Goal: Contribute content: Add original content to the website for others to see

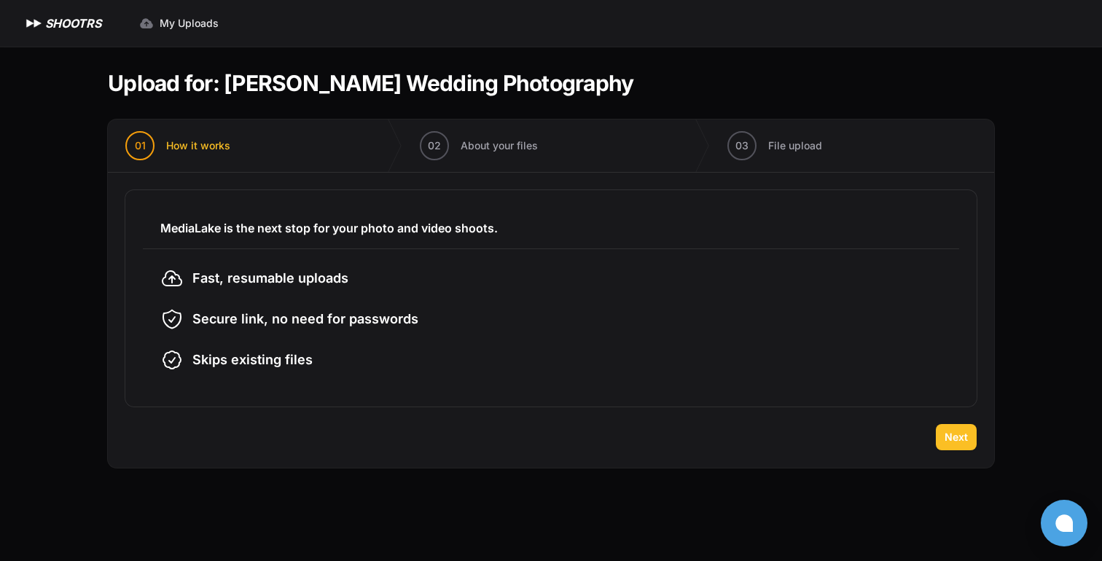
click at [957, 436] on span "Next" at bounding box center [955, 437] width 23 height 15
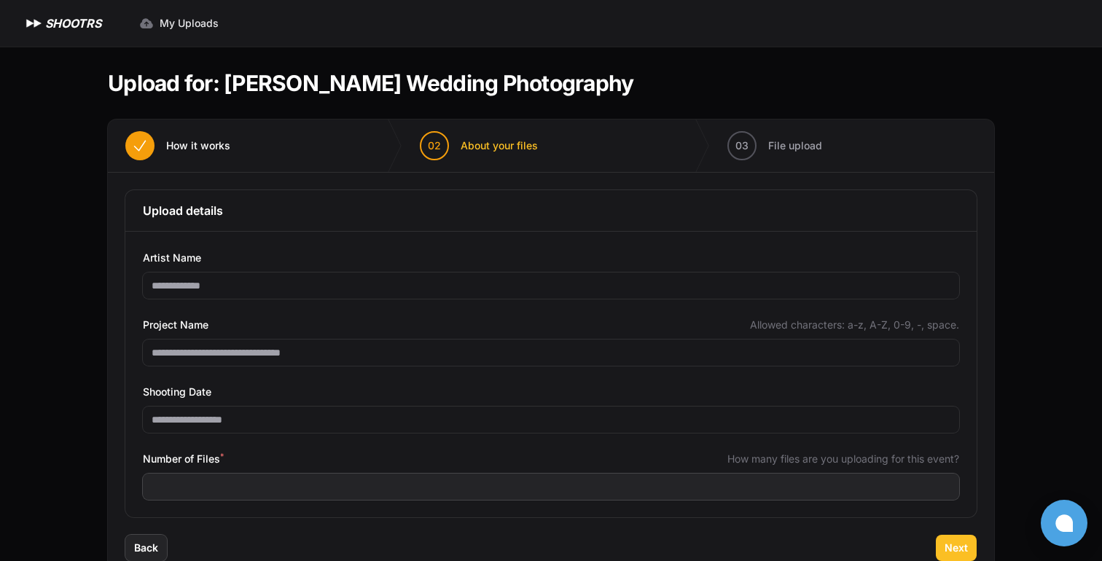
scroll to position [41, 0]
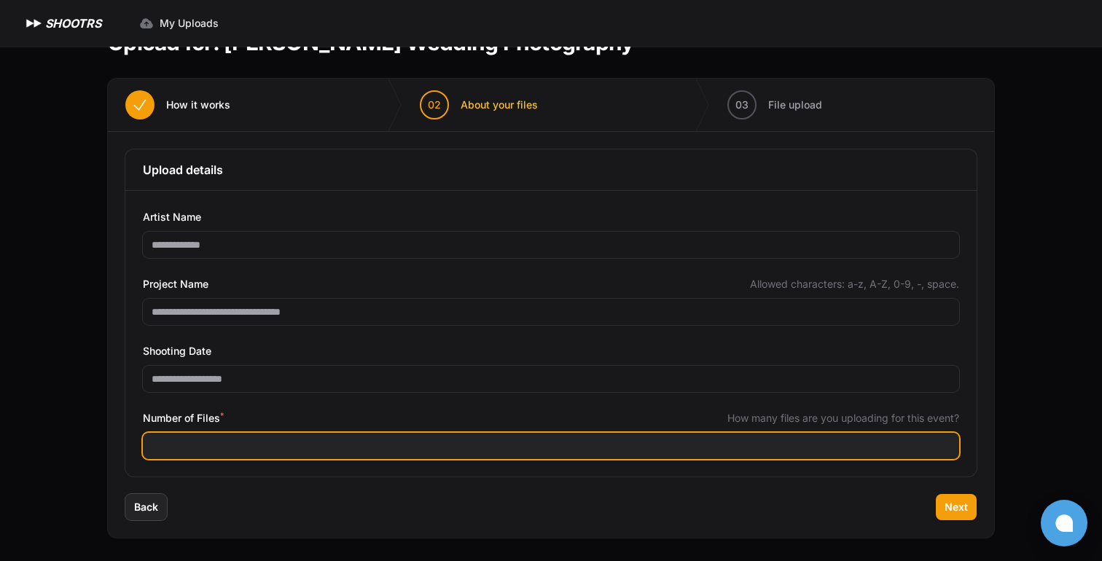
click at [297, 451] on input "Number of Files *" at bounding box center [551, 446] width 816 height 26
type input "***"
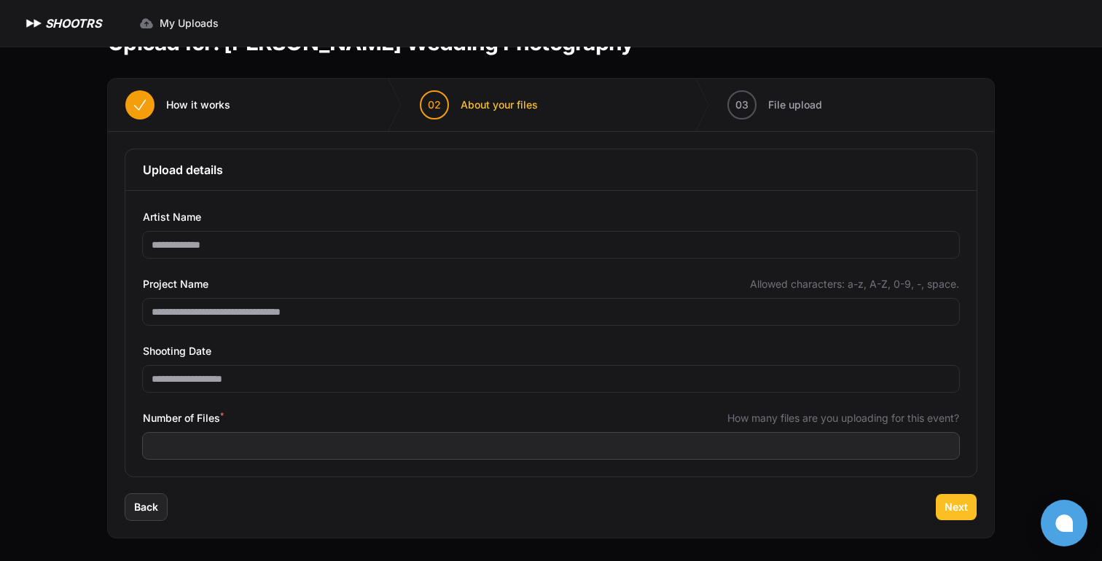
click at [963, 512] on span "Next" at bounding box center [955, 507] width 23 height 15
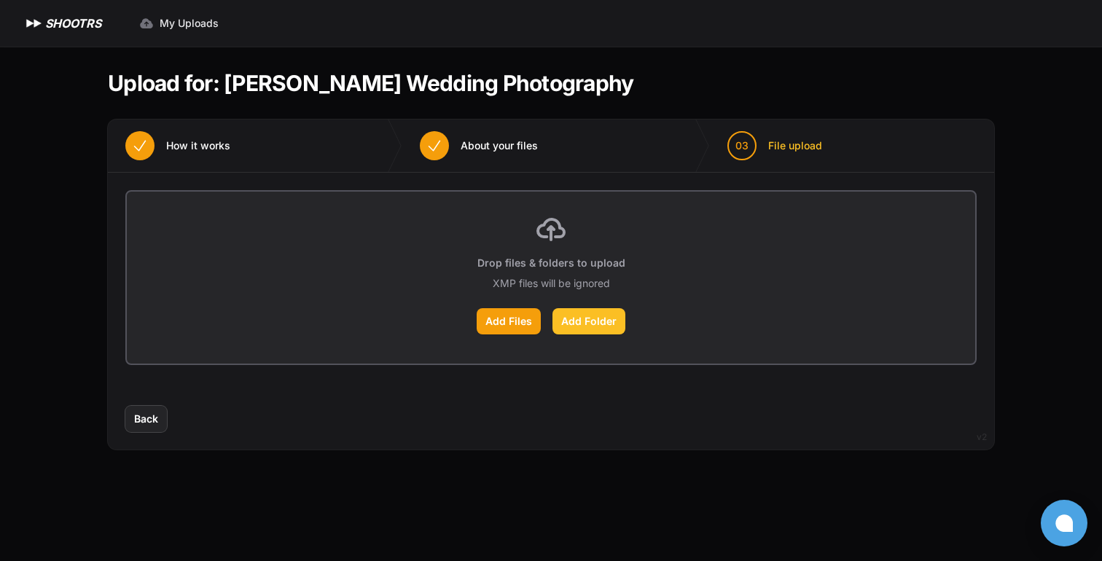
click at [579, 325] on label "Add Folder" at bounding box center [588, 321] width 73 height 26
click at [0, 0] on input "Add Folder" at bounding box center [0, 0] width 0 height 0
